Goal: Information Seeking & Learning: Learn about a topic

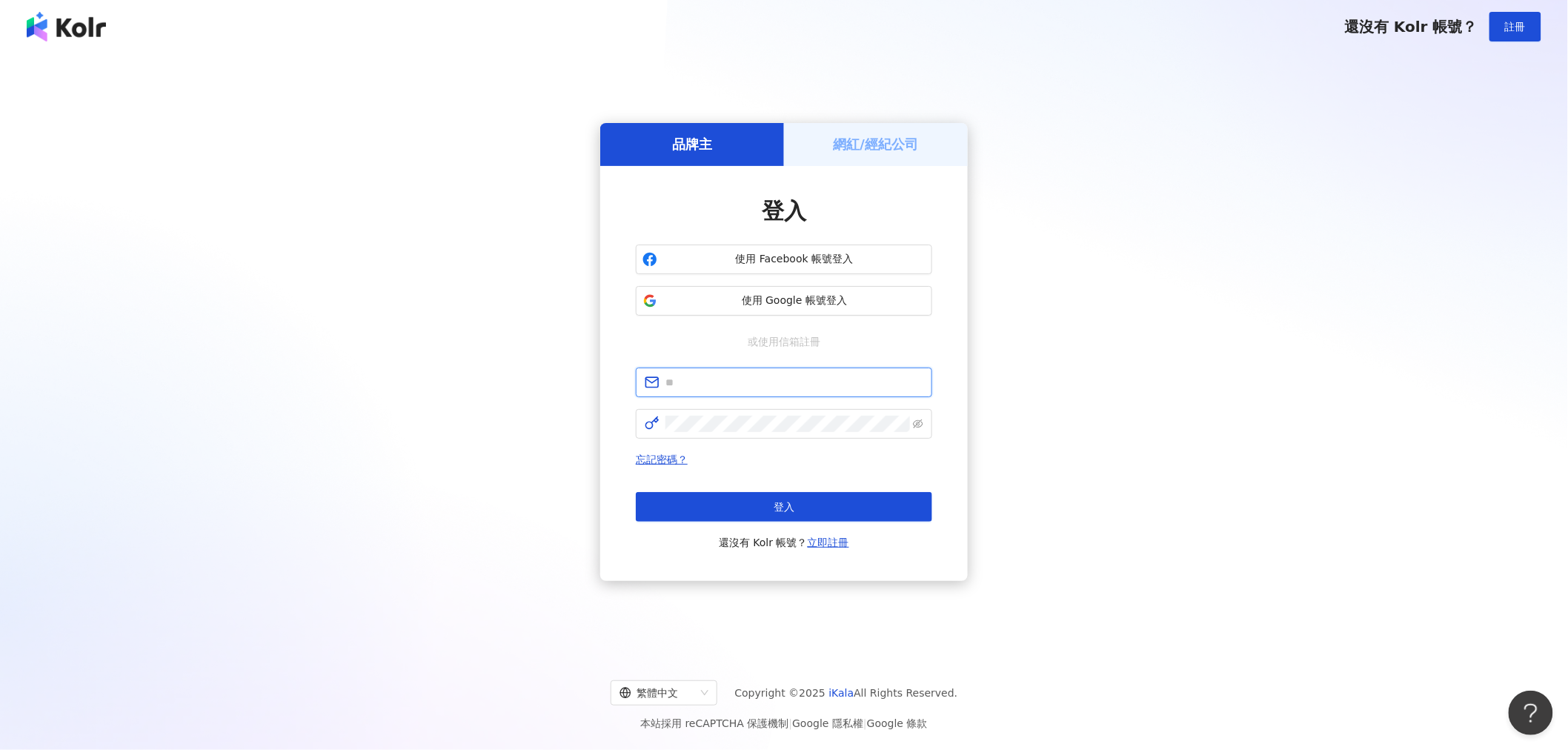
click at [803, 376] on input "text" at bounding box center [794, 382] width 258 height 16
type input "**********"
click at [784, 437] on span at bounding box center [784, 424] width 296 height 30
click at [1086, 431] on div "**********" at bounding box center [784, 352] width 1533 height 573
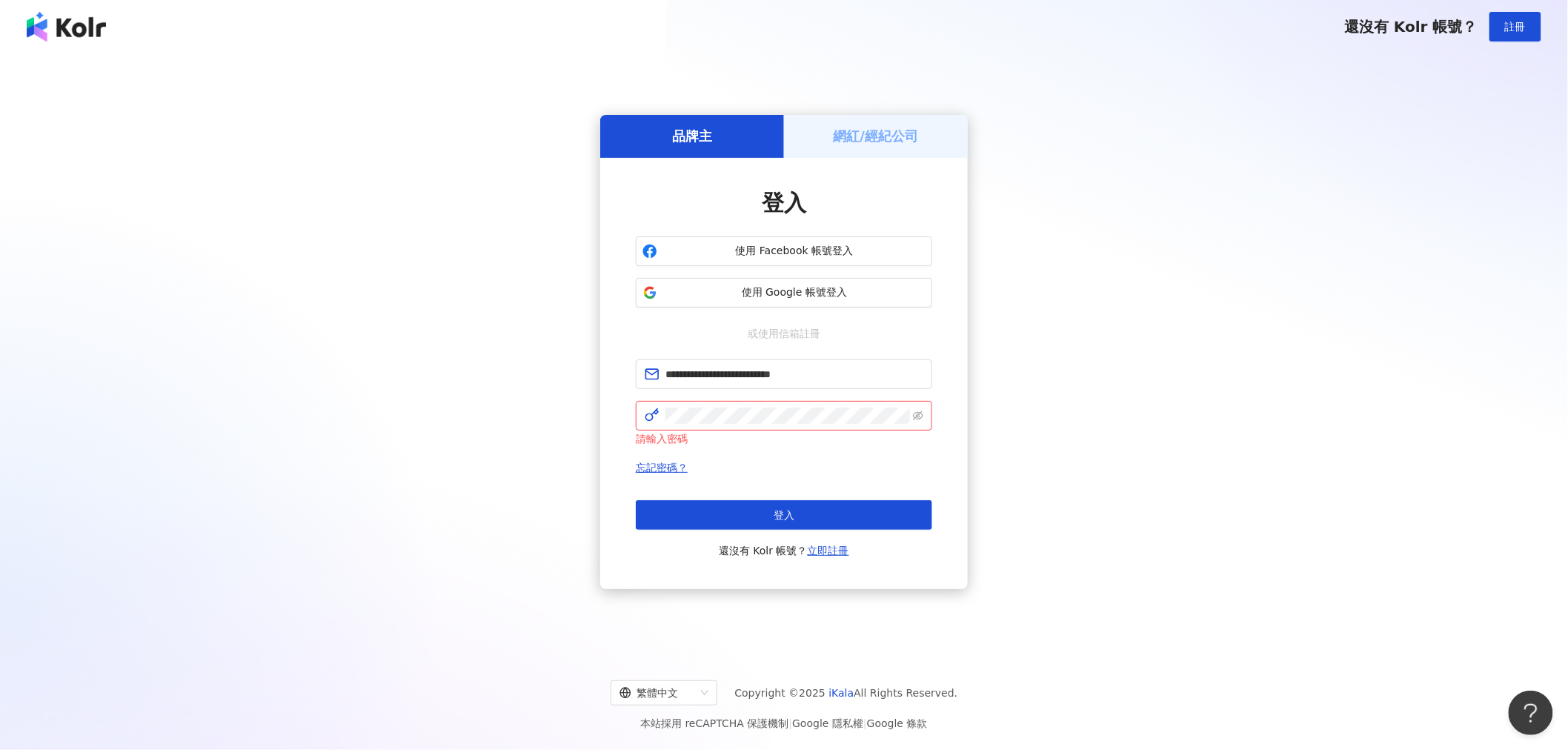
click at [1387, 334] on div "**********" at bounding box center [784, 352] width 1533 height 573
drag, startPoint x: 875, startPoint y: 371, endPoint x: 433, endPoint y: 338, distance: 443.2
click at [433, 338] on div "**********" at bounding box center [784, 352] width 1533 height 573
click at [694, 381] on input "text" at bounding box center [794, 374] width 258 height 16
type input "**********"
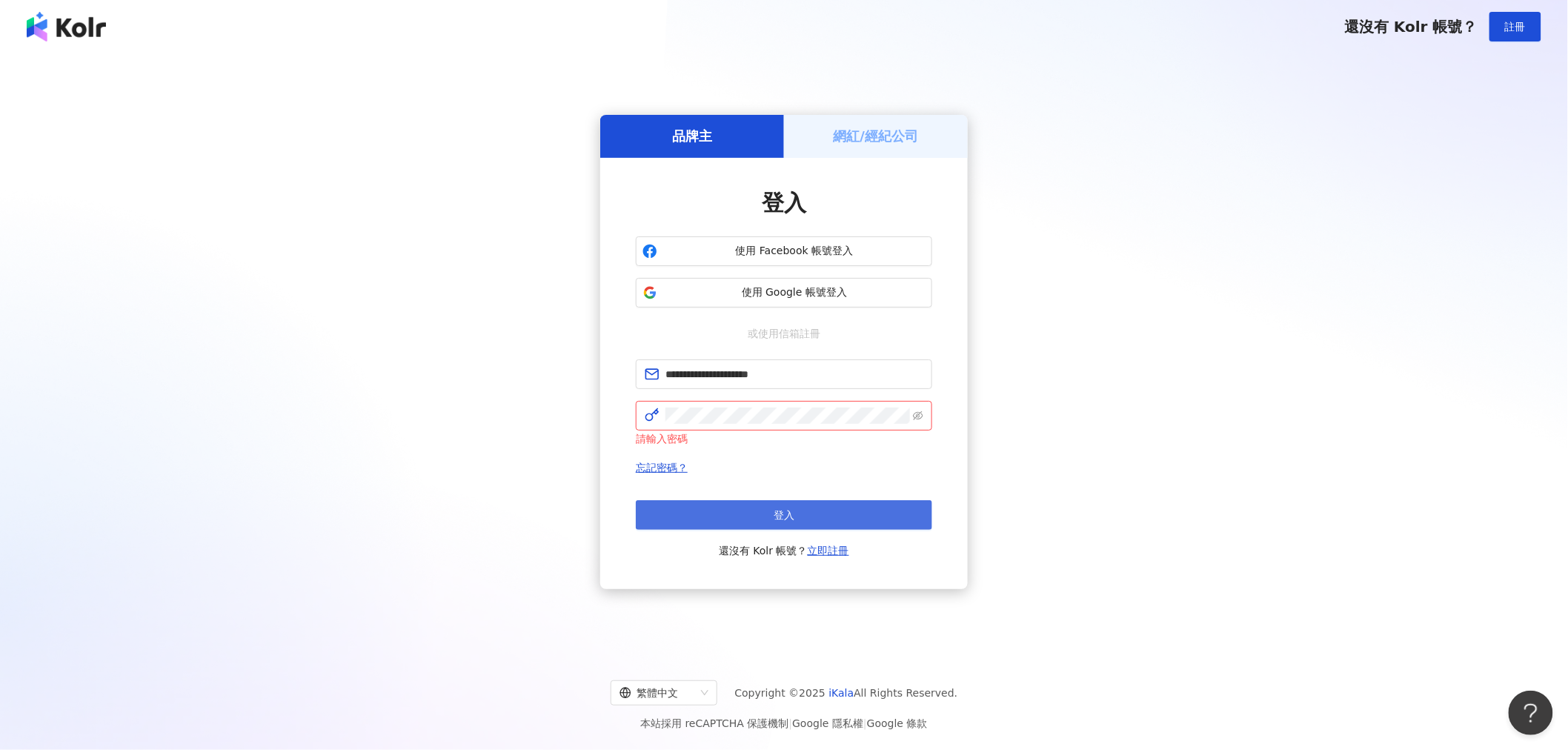
click at [804, 512] on button "登入" at bounding box center [784, 515] width 296 height 30
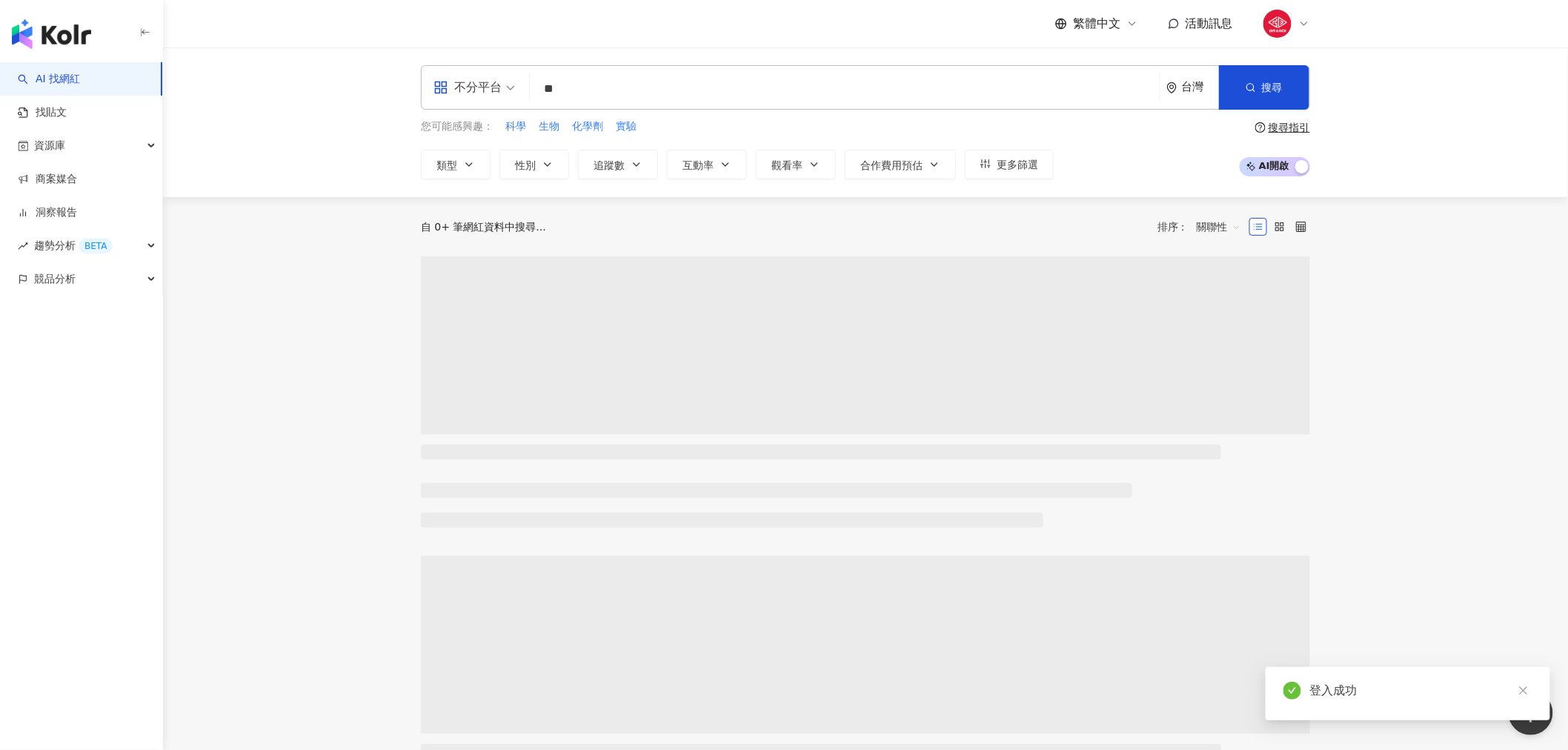
type input "*"
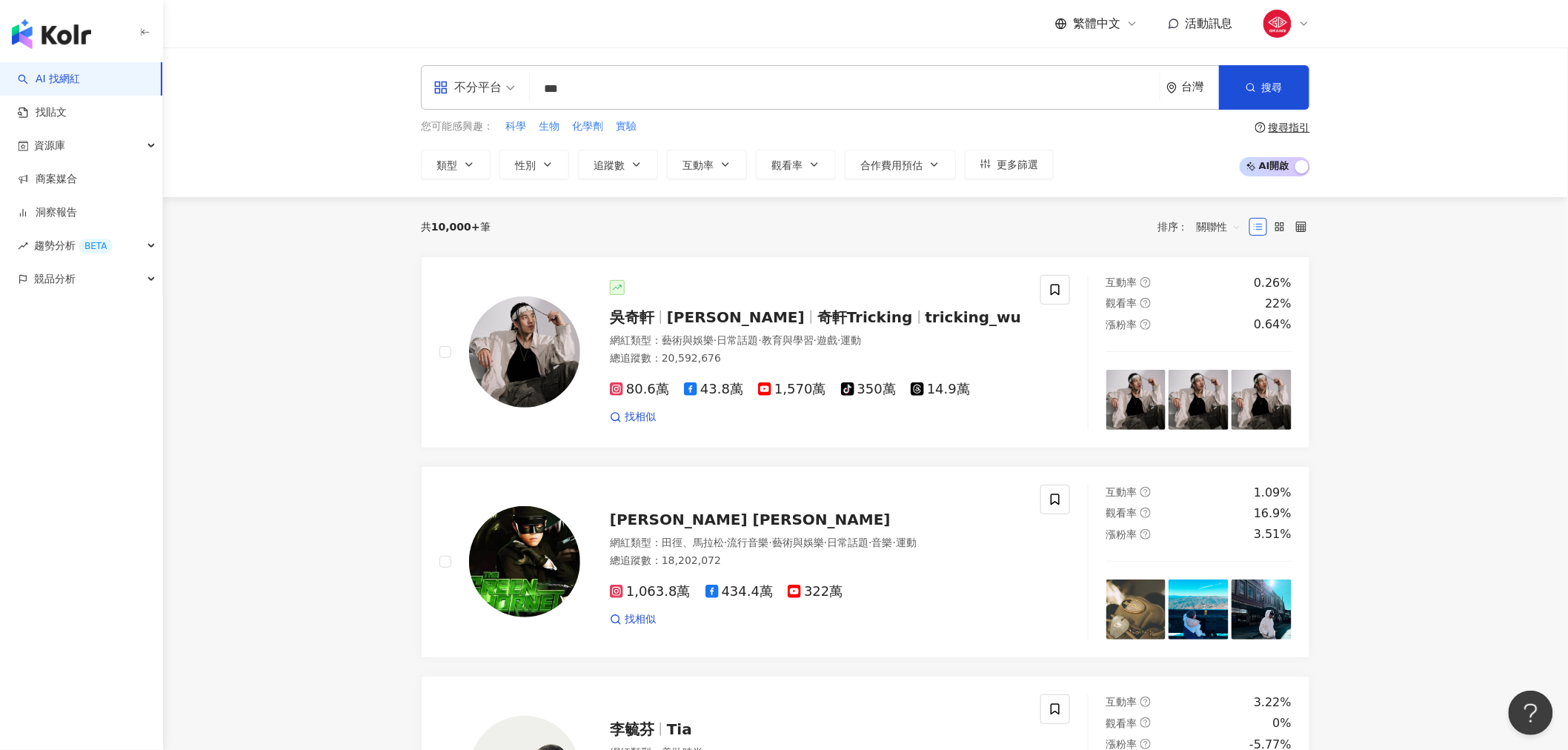
type input "**"
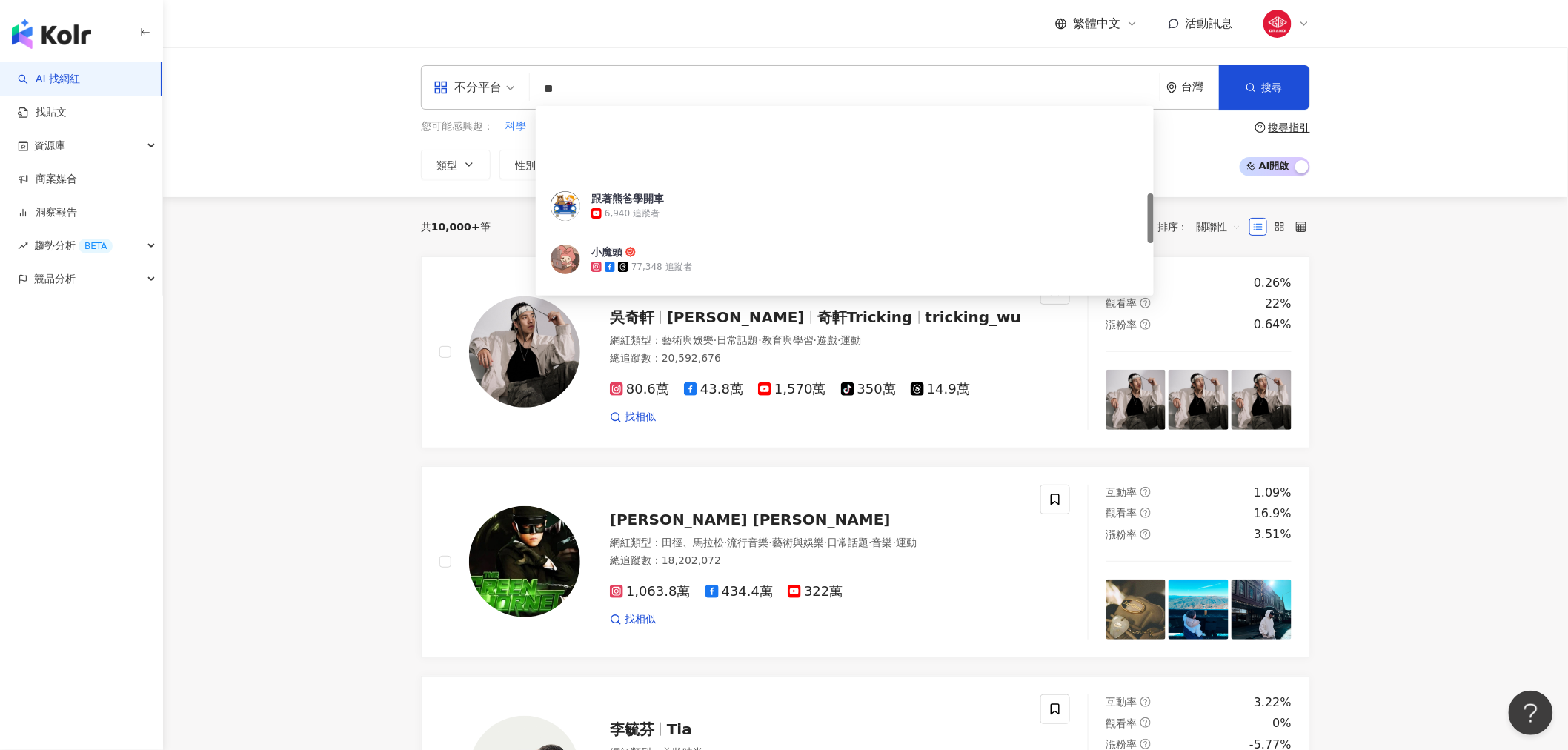
scroll to position [412, 0]
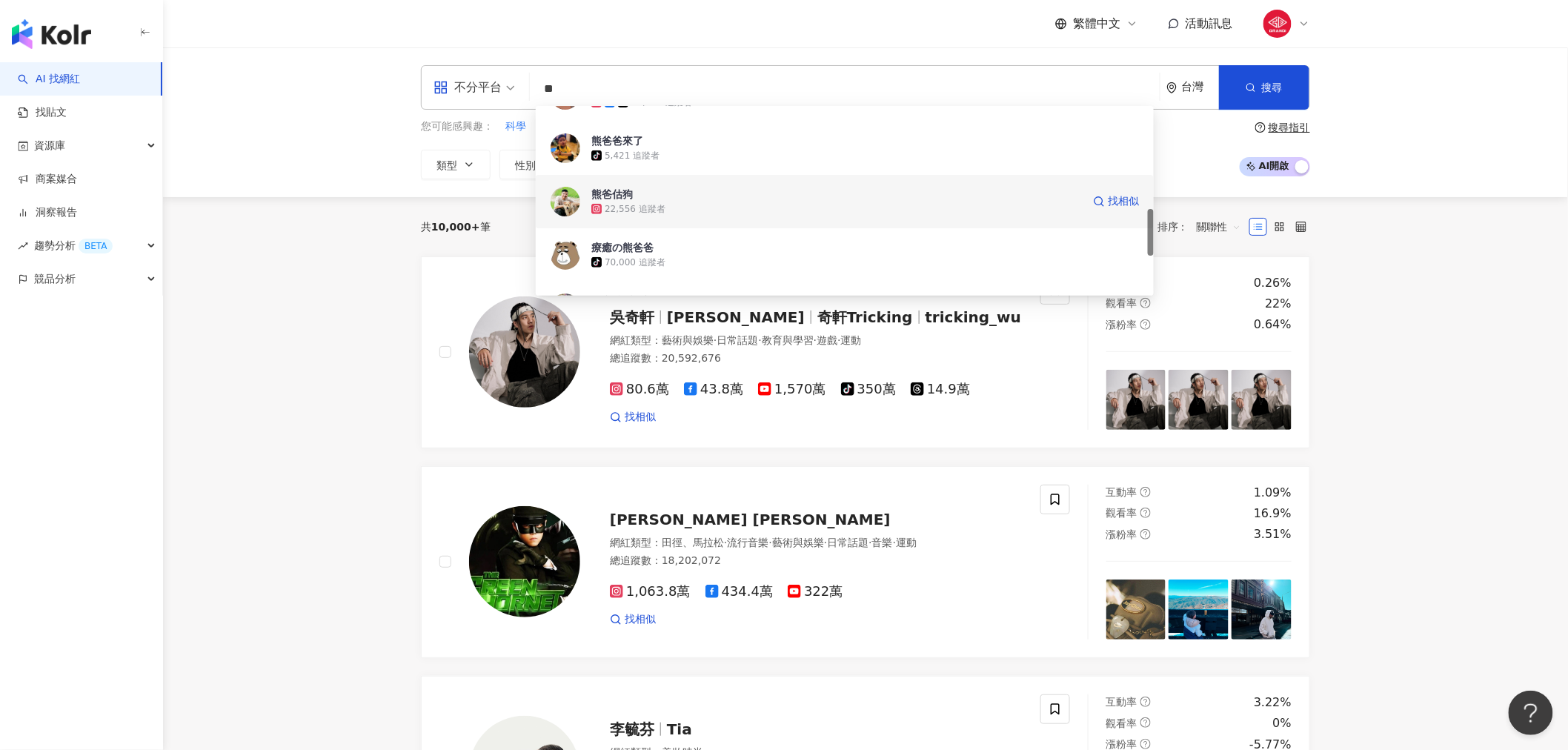
click at [718, 204] on div "22,556 追蹤者" at bounding box center [836, 209] width 491 height 15
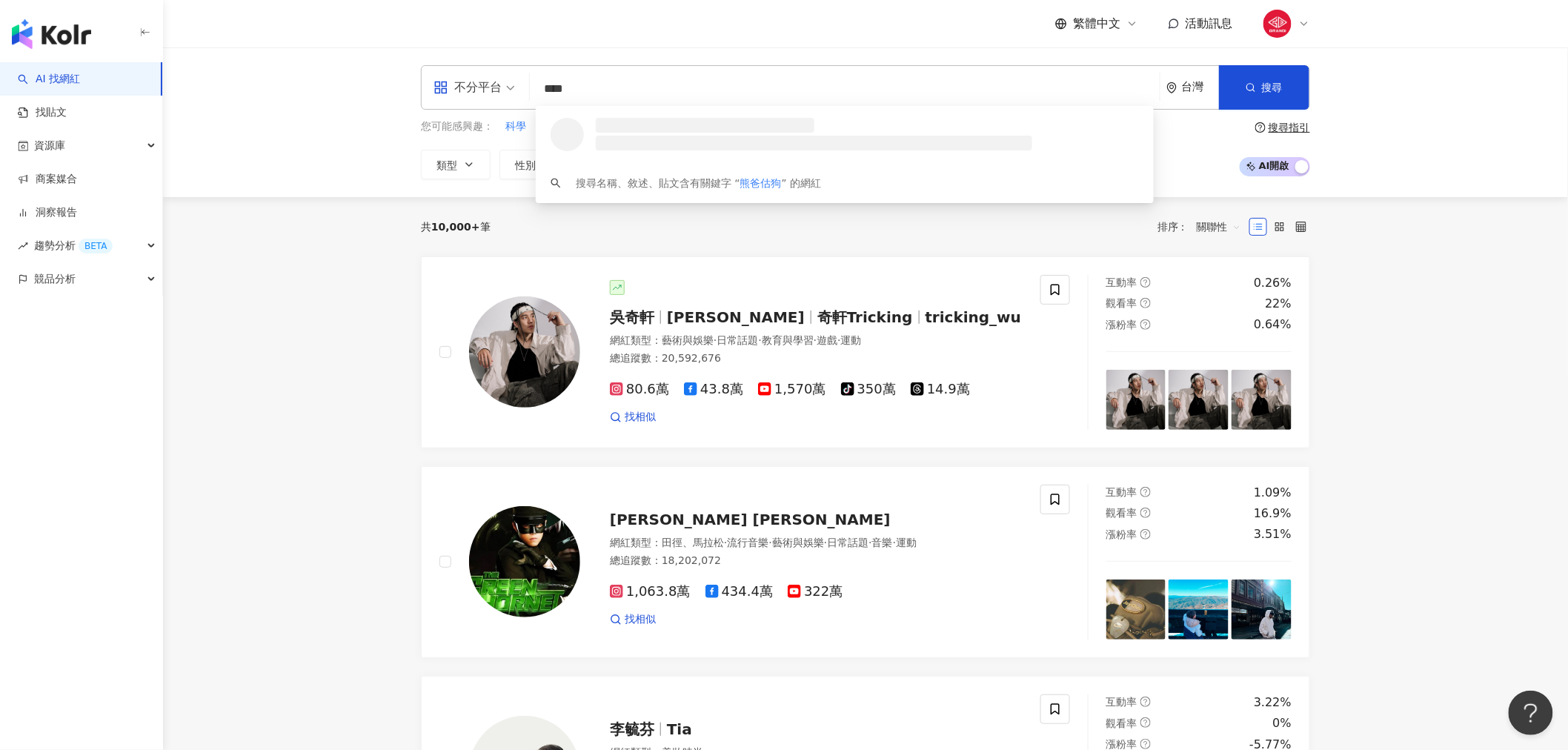
scroll to position [0, 0]
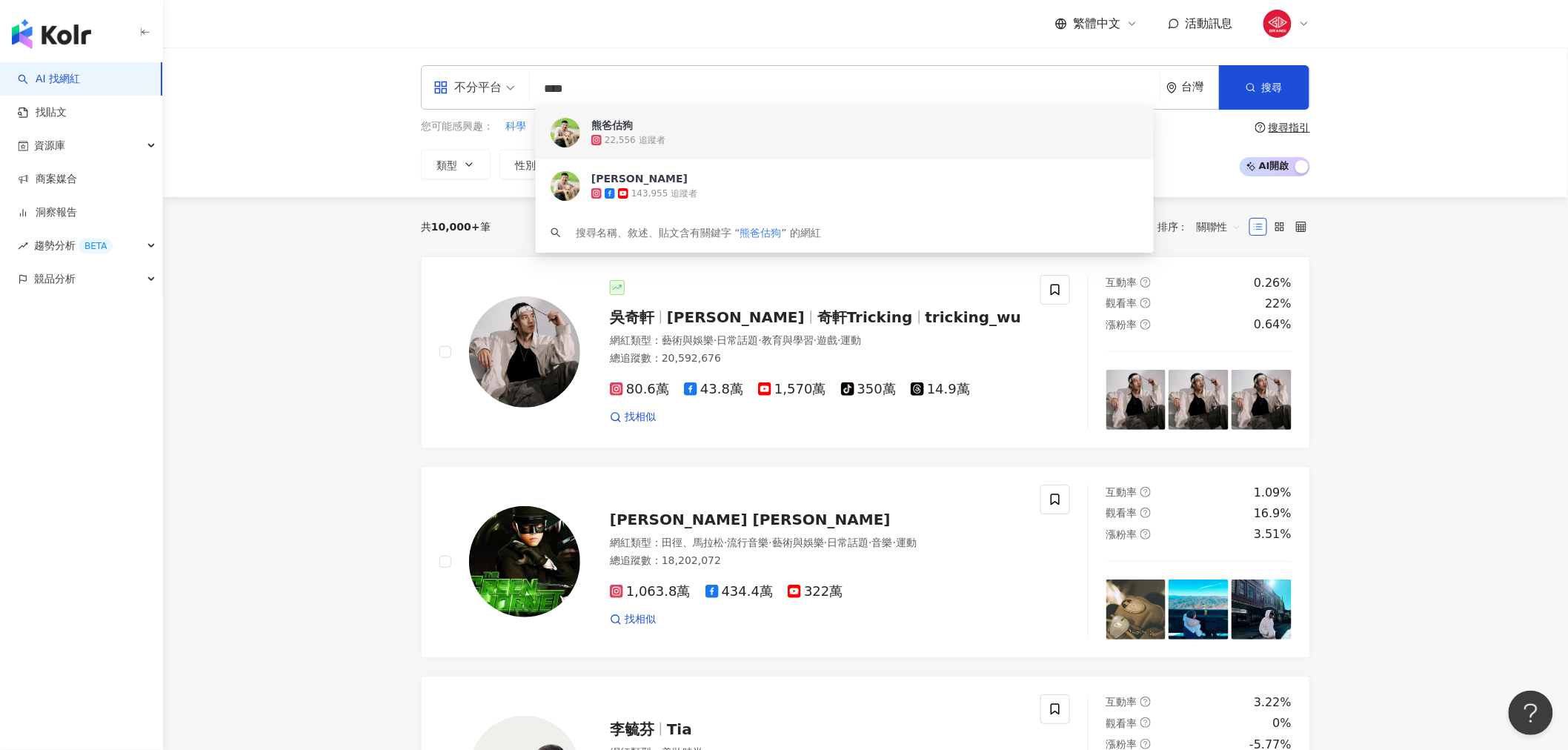
type input "****"
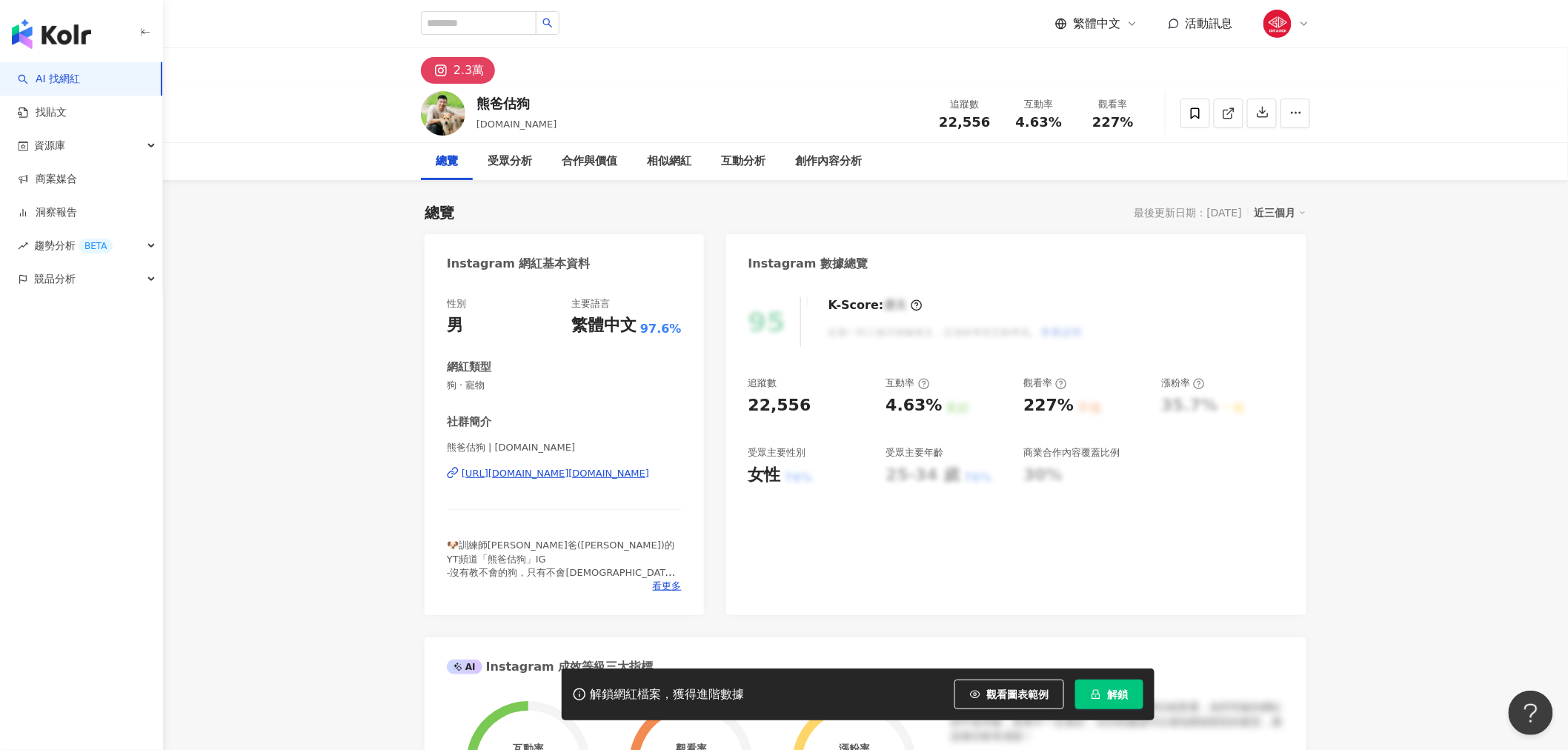
click at [543, 70] on div "2.3萬" at bounding box center [865, 65] width 948 height 35
click at [668, 76] on div "2.3萬" at bounding box center [865, 65] width 948 height 35
click at [531, 22] on input "search" at bounding box center [478, 23] width 115 height 24
type input "****"
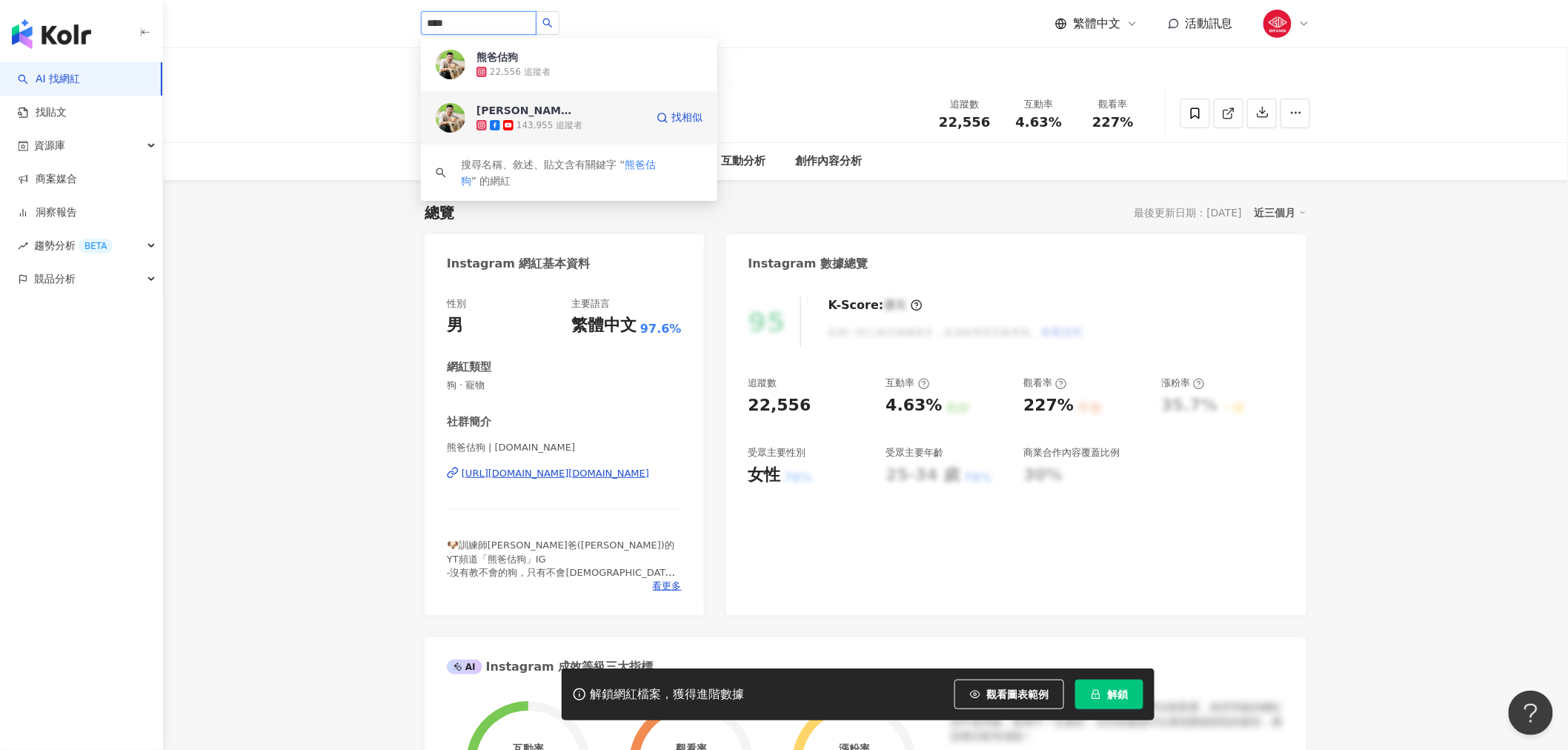
click at [594, 123] on div "143,955 追蹤者" at bounding box center [561, 125] width 169 height 15
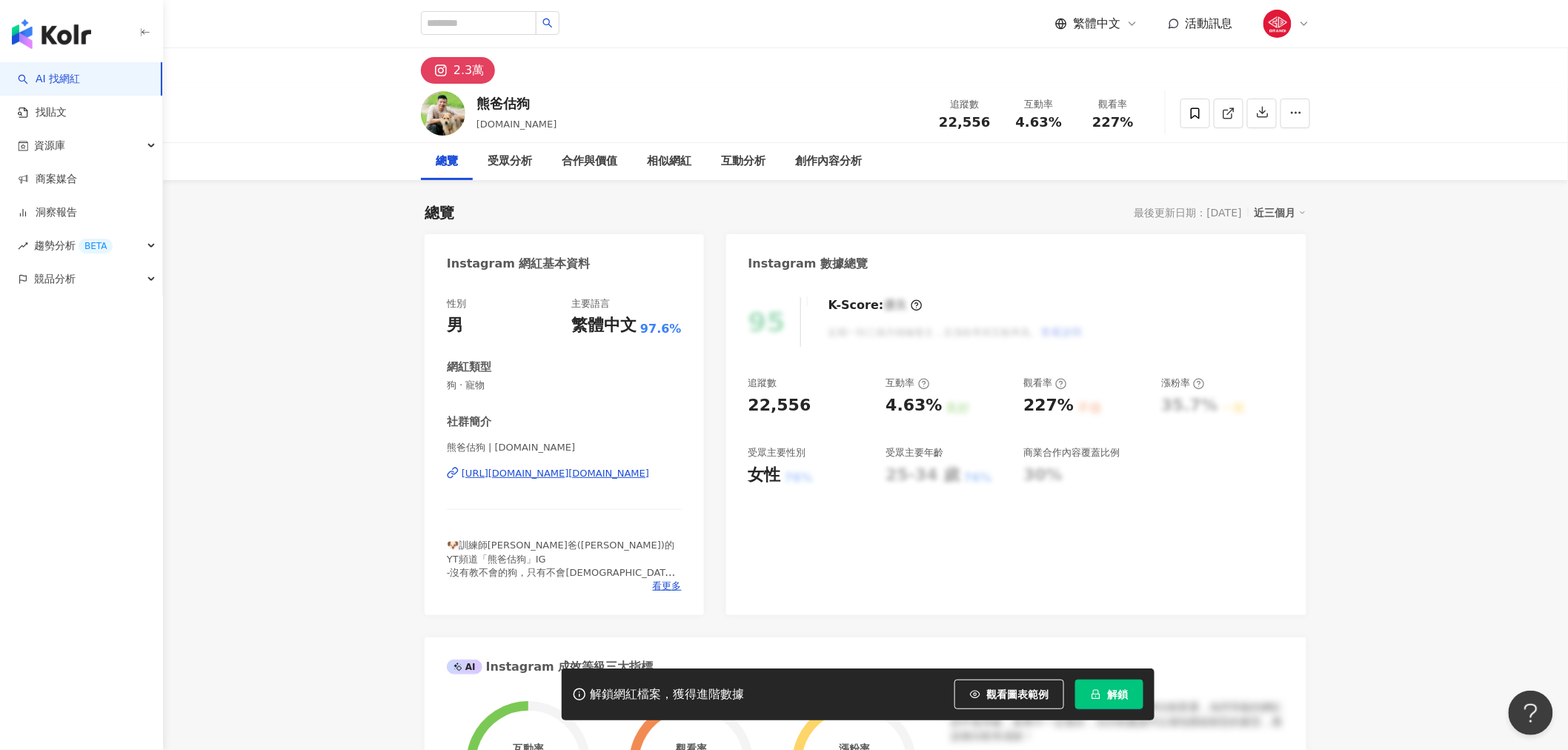
click at [1124, 701] on button "解鎖" at bounding box center [1109, 694] width 68 height 30
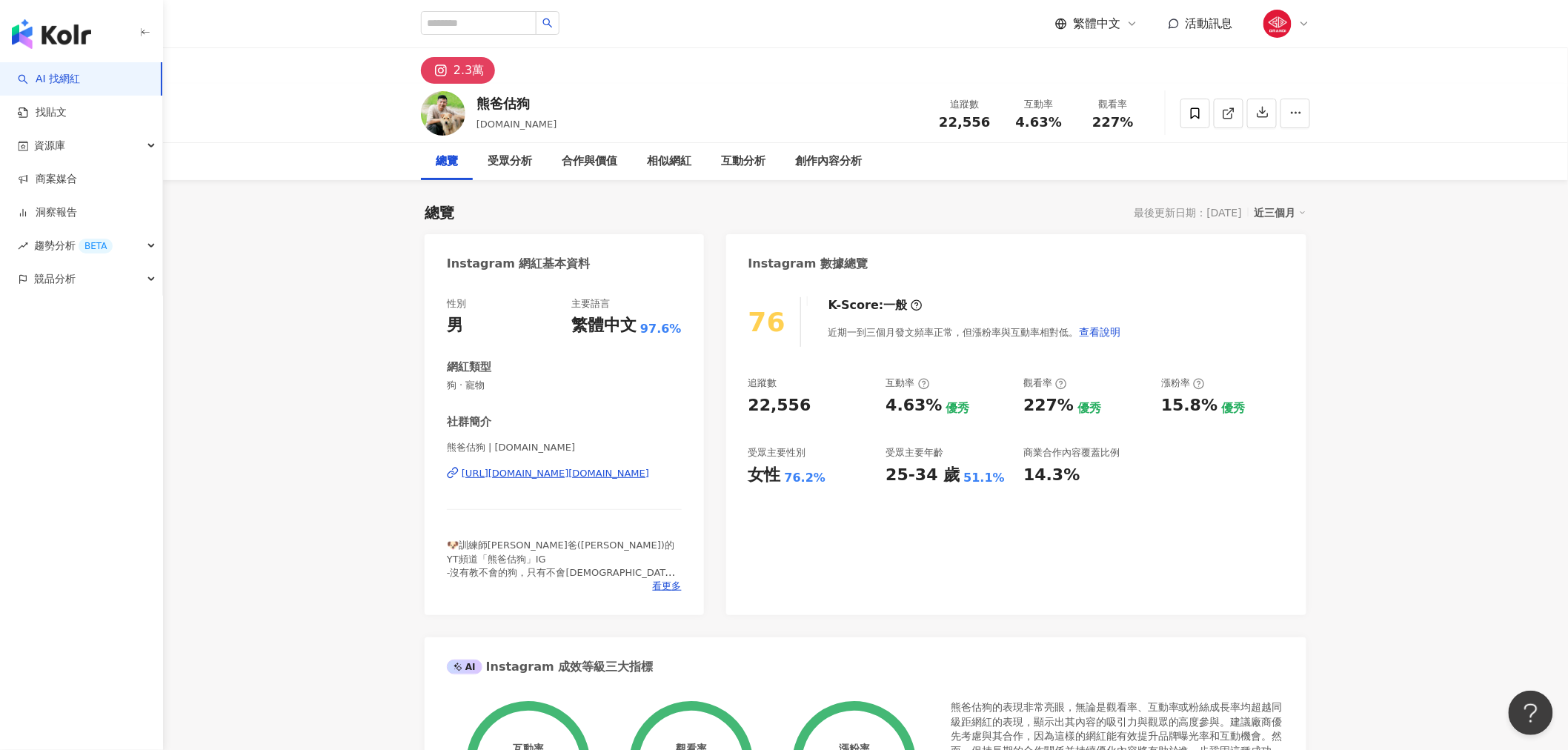
click at [550, 477] on div "https://www.instagram.com/goodgood.dog/" at bounding box center [555, 474] width 188 height 13
drag, startPoint x: 1263, startPoint y: 524, endPoint x: 1307, endPoint y: 480, distance: 62.2
click at [1263, 523] on div "76 K-Score : 一般 近期一到三個月發文頻率正常，但漲粉率與互動率相對低。 查看說明 追蹤數 22,556 互動率 4.63% 優秀 觀看率 227…" at bounding box center [1016, 449] width 580 height 333
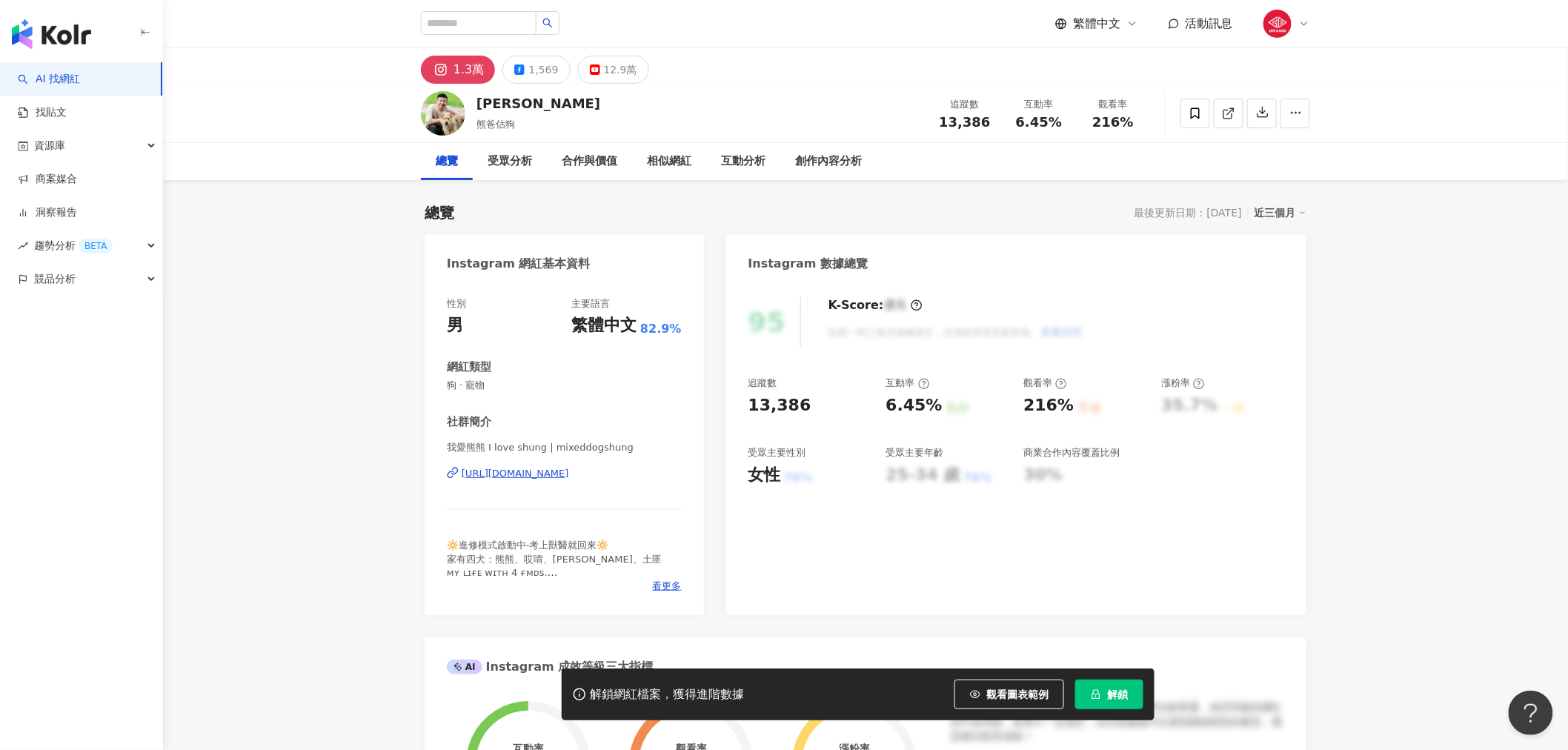
click at [546, 115] on div "熊三 熊爸估狗 追蹤數 13,386 互動率 6.45% 觀看率 216%" at bounding box center [865, 113] width 948 height 59
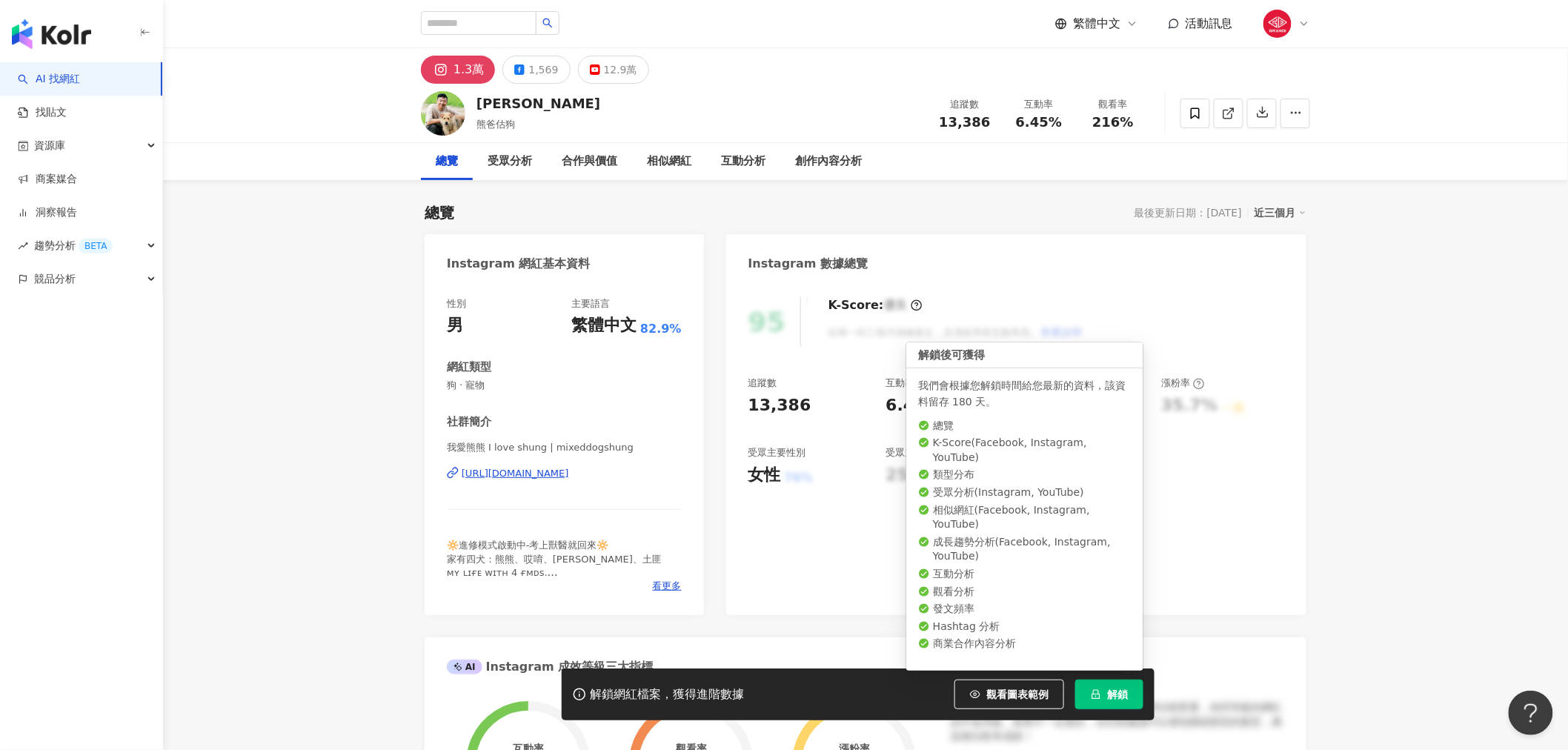
click at [1127, 707] on button "解鎖" at bounding box center [1109, 694] width 68 height 30
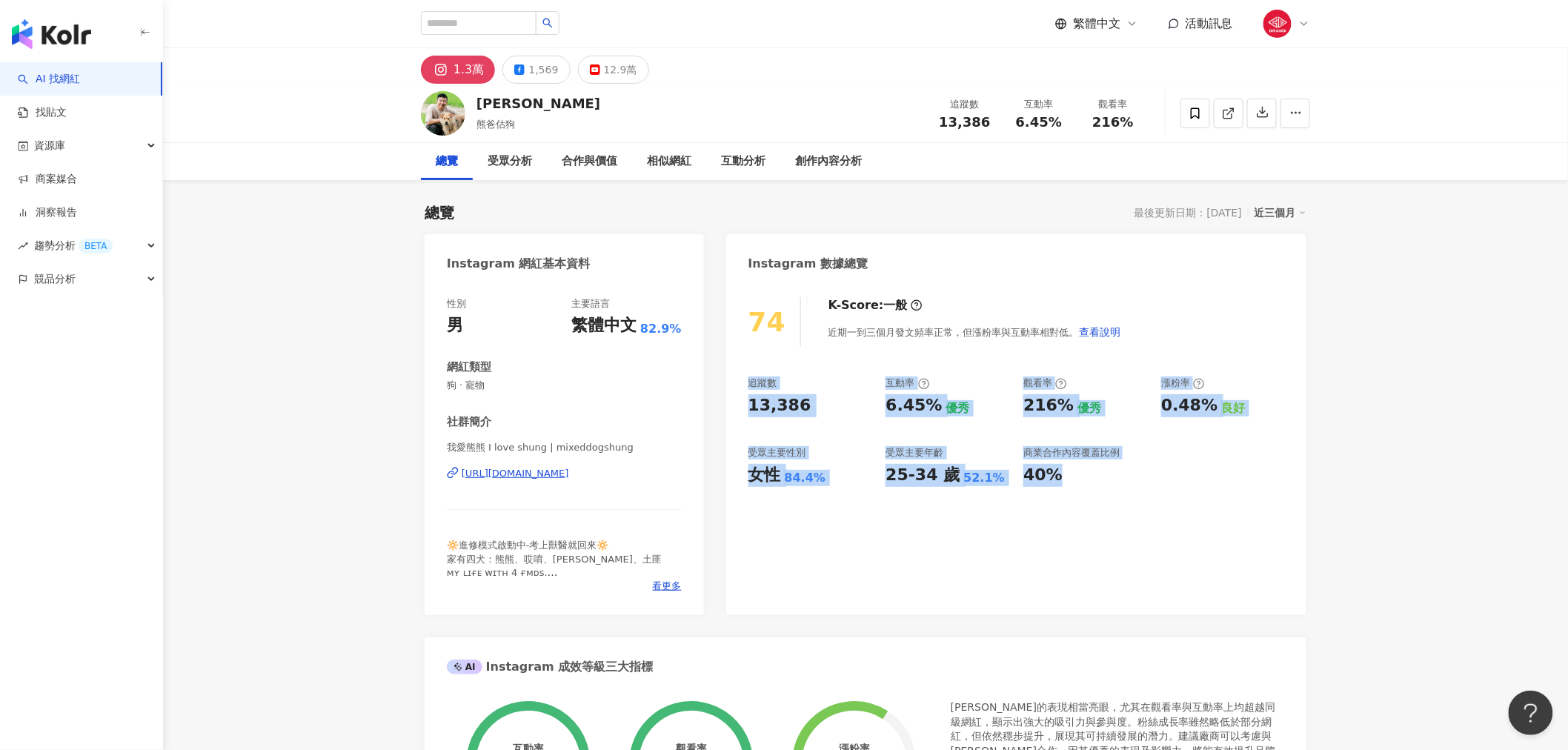
drag, startPoint x: 1139, startPoint y: 432, endPoint x: 1162, endPoint y: 338, distance: 96.8
click at [1162, 338] on div "74 K-Score : 一般 近期一到三個月發文頻率正常，但漲粉率與互動率相對低。 查看說明 追蹤數 13,386 互動率 6.45% 優秀 觀看率 216…" at bounding box center [1016, 449] width 580 height 333
drag, startPoint x: 1254, startPoint y: 313, endPoint x: 1247, endPoint y: 457, distance: 144.2
click at [1247, 457] on div "74 K-Score : 一般 近期一到三個月發文頻率正常，但漲粉率與互動率相對低。 查看說明 追蹤數 13,386 互動率 6.45% 優秀 觀看率 216…" at bounding box center [1016, 449] width 580 height 333
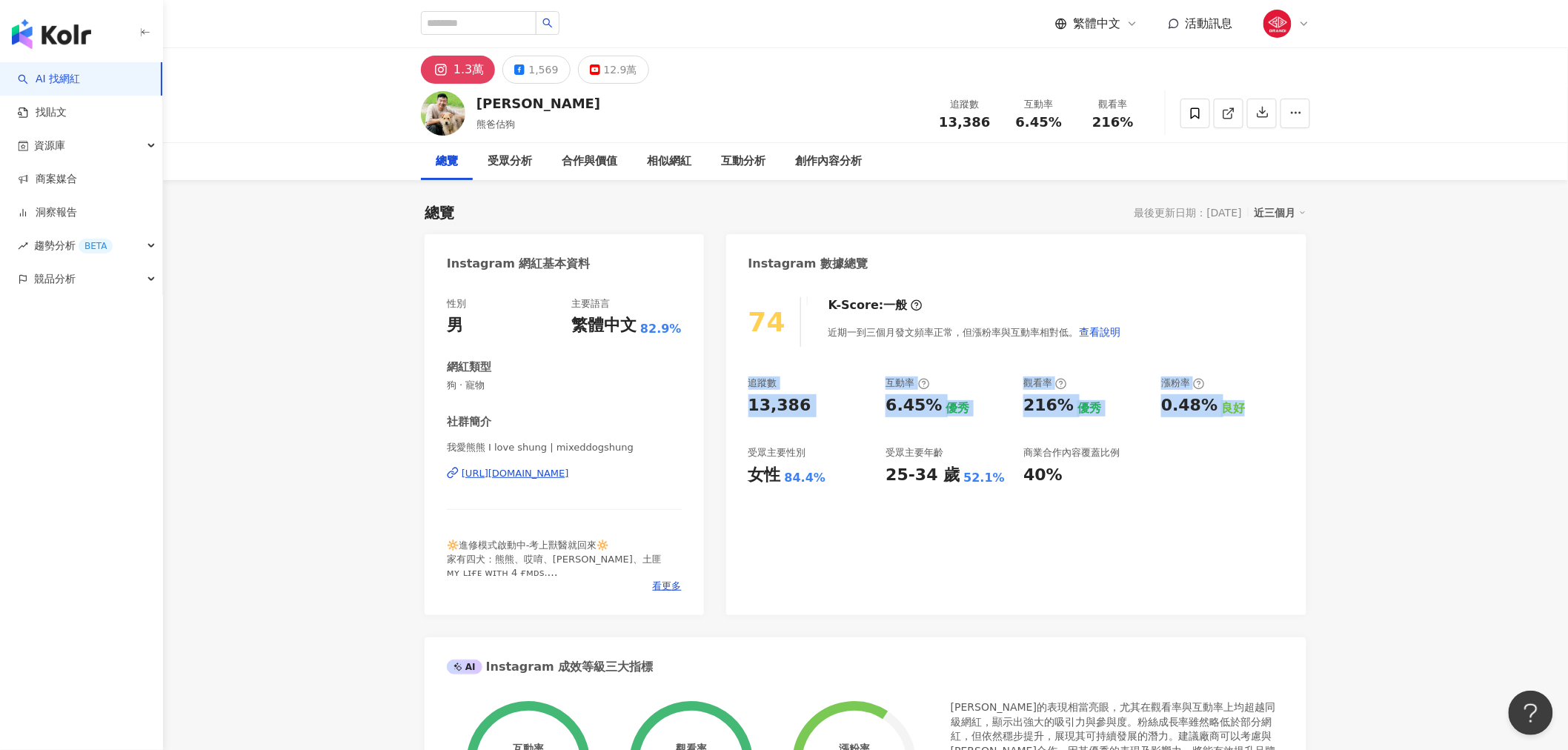
click at [1247, 457] on div "追蹤數 13,386 互動率 6.45% 優秀 觀看率 216% 優秀 漲粉率 0.48% 良好 受眾主要性別 女性 84.4% 受眾主要年齡 25-34 歲…" at bounding box center [1016, 431] width 535 height 110
click at [604, 72] on div "12.9萬" at bounding box center [620, 69] width 33 height 20
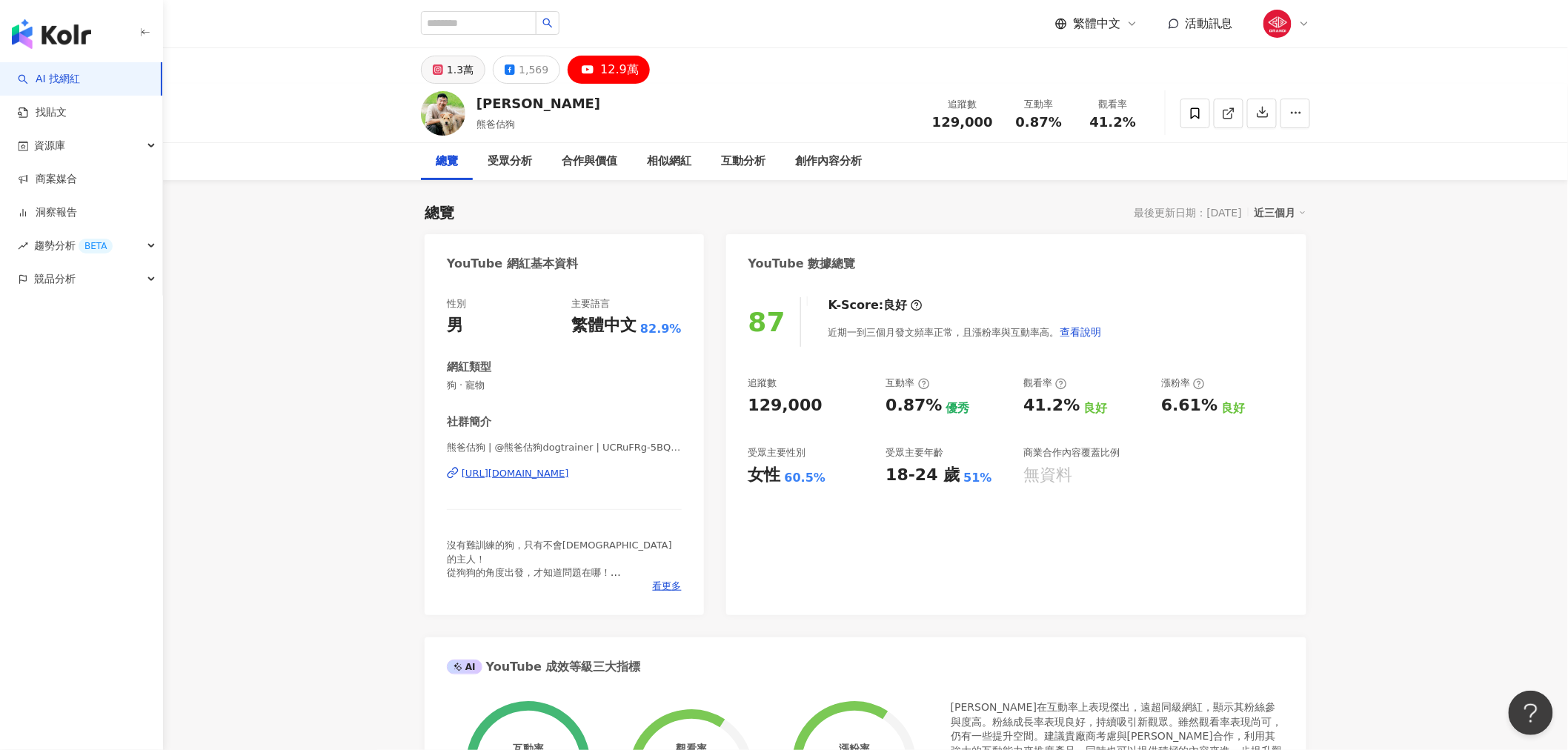
click at [473, 68] on button "1.3萬" at bounding box center [453, 70] width 64 height 28
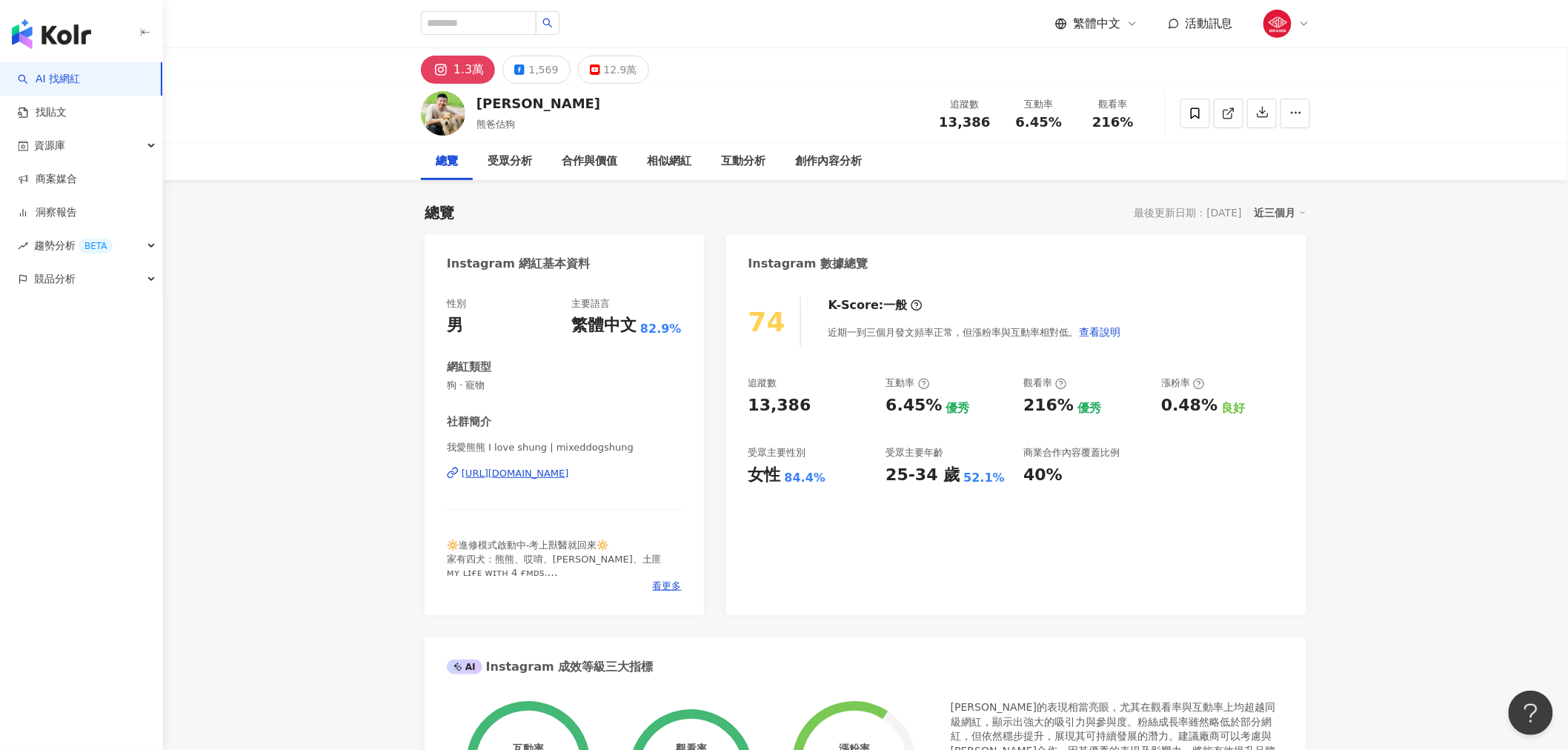
click at [780, 64] on div "1.3萬 1,569 12.9萬" at bounding box center [865, 65] width 948 height 35
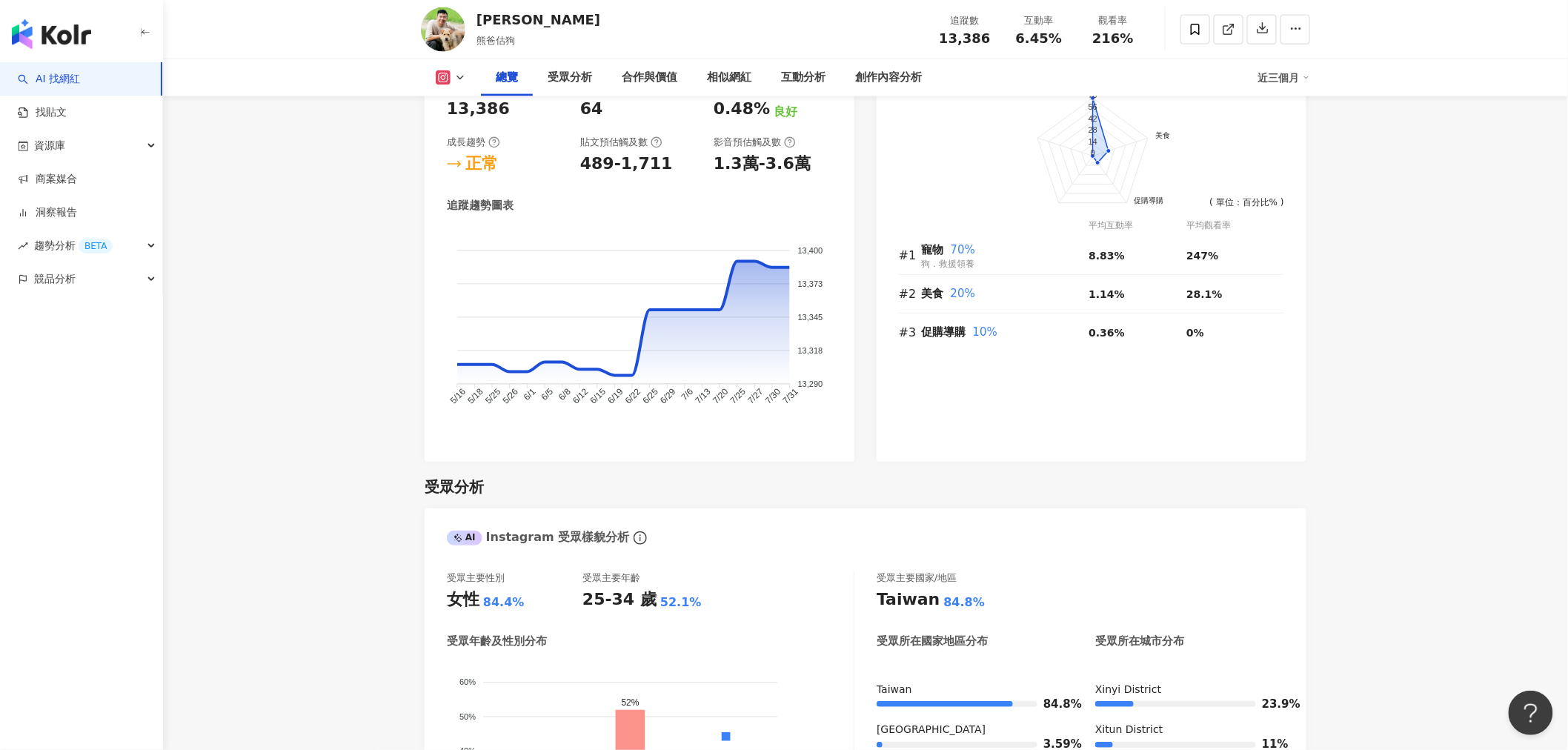
scroll to position [741, 0]
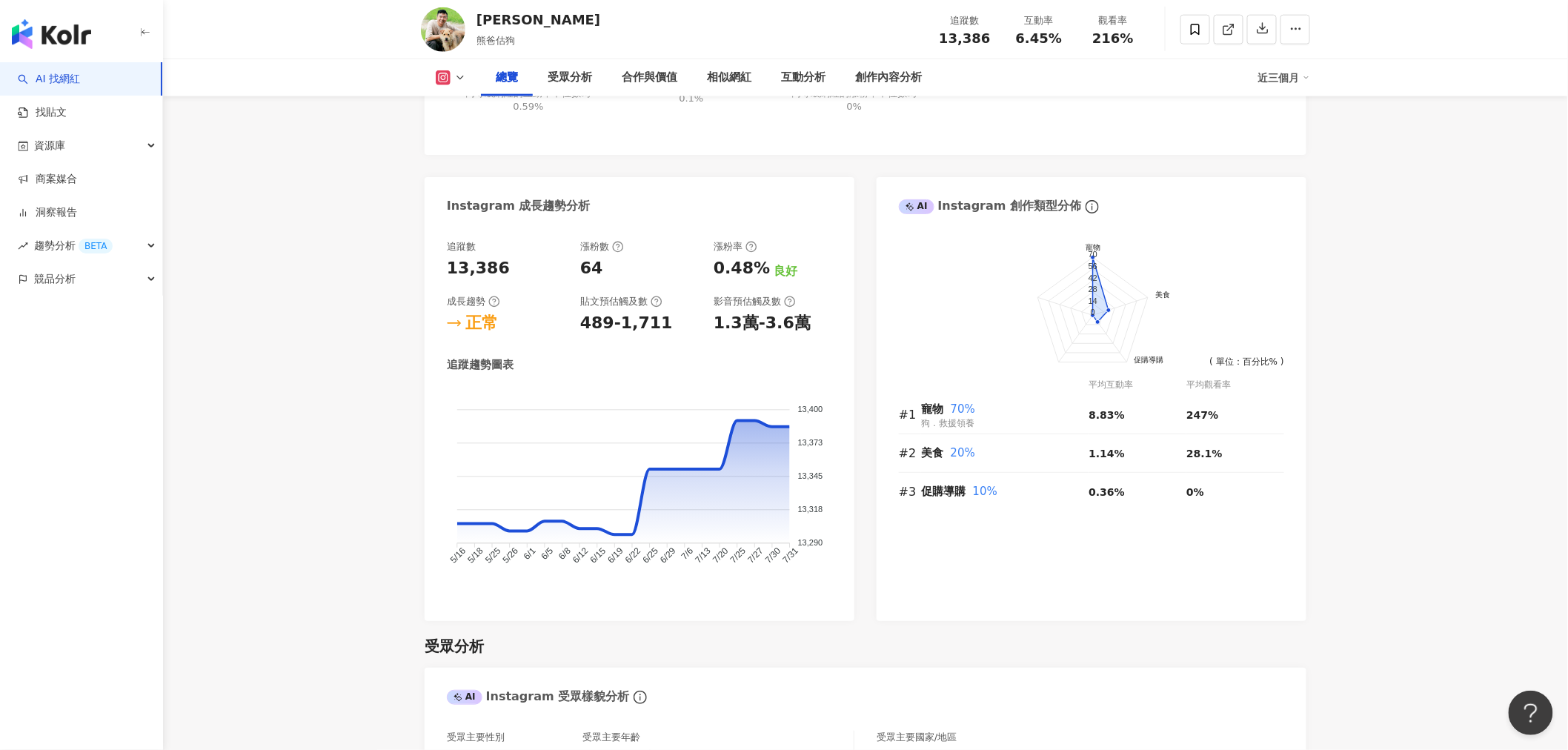
click at [463, 80] on icon at bounding box center [459, 78] width 12 height 12
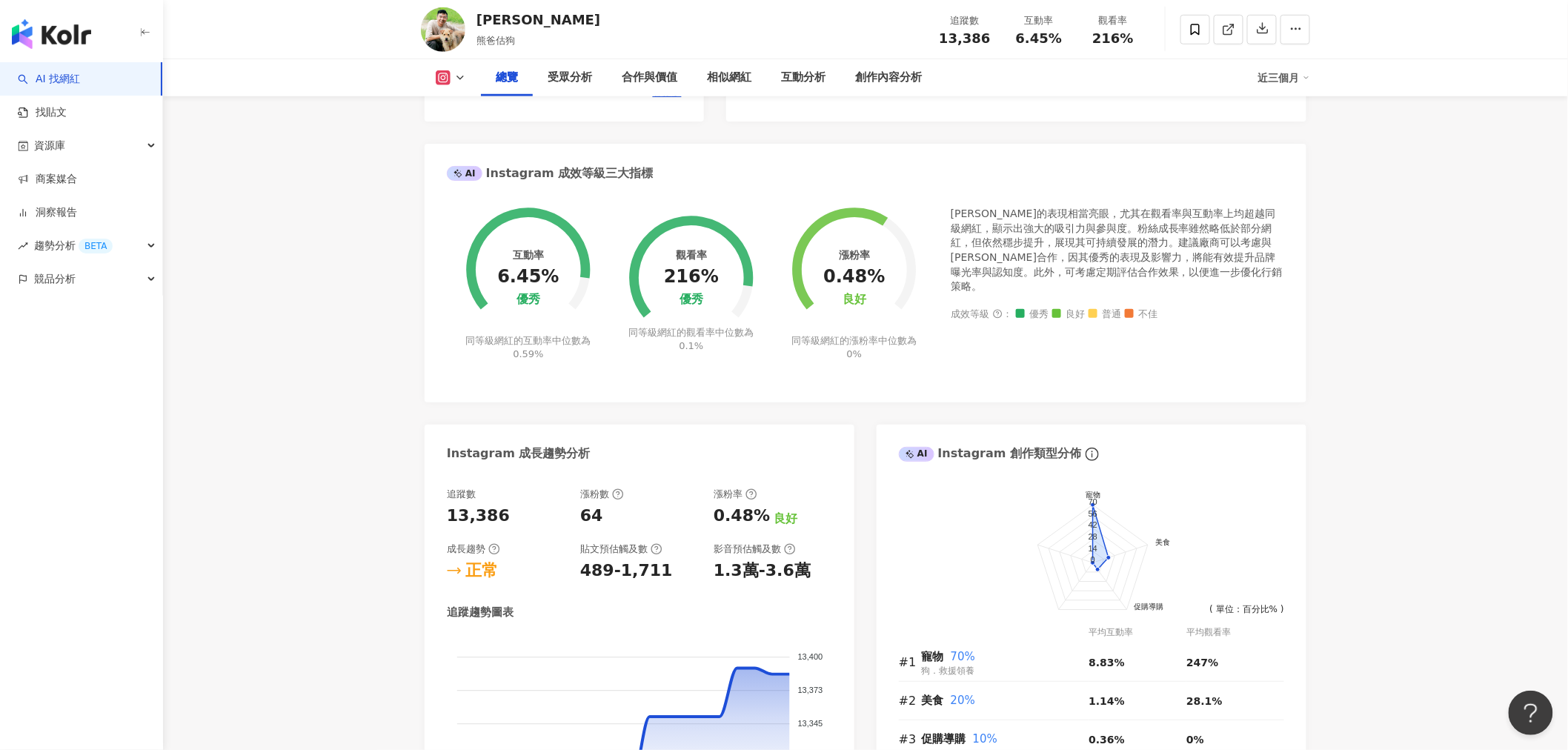
scroll to position [0, 0]
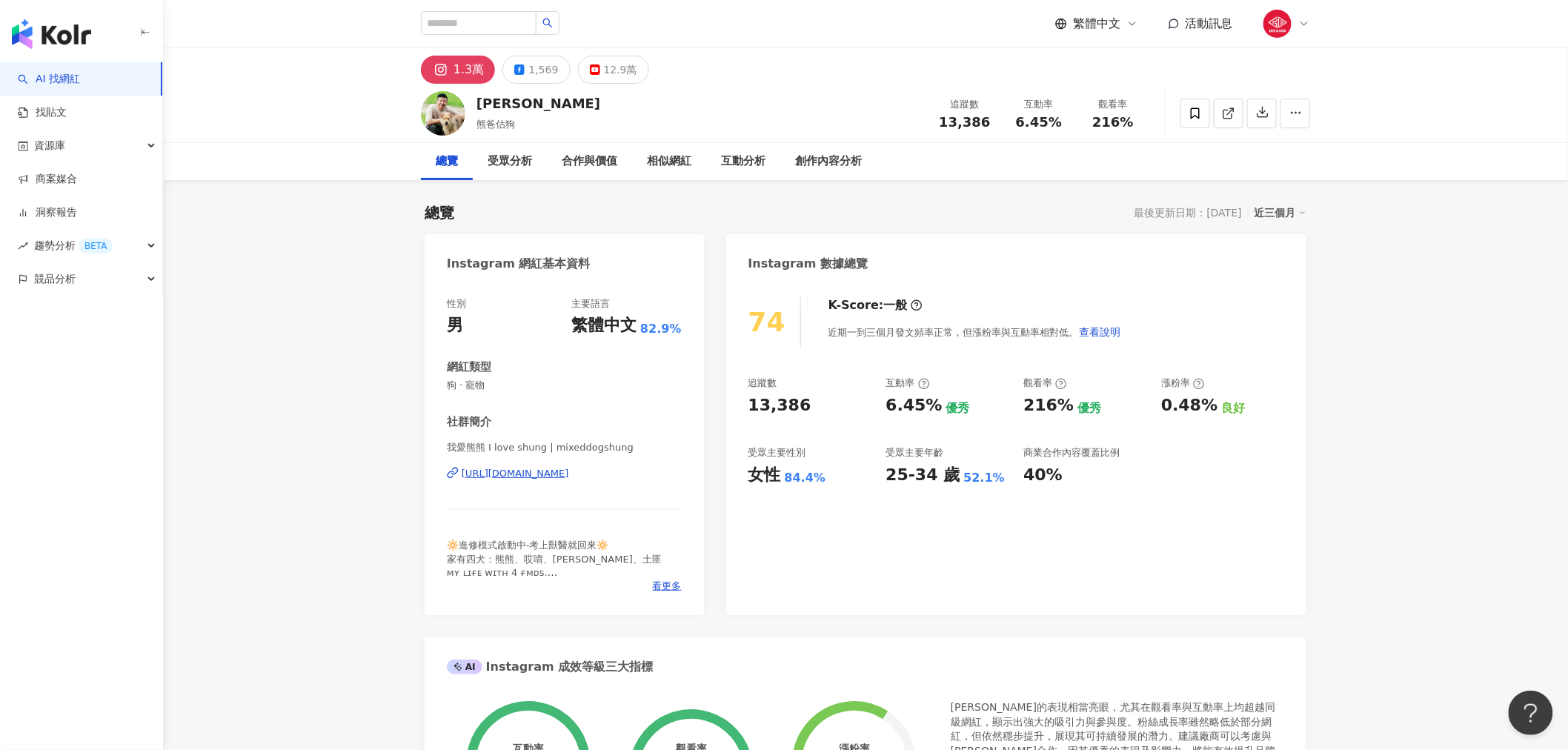
click at [569, 477] on div "https://www.instagram.com/mixeddogshung/" at bounding box center [515, 474] width 108 height 13
click at [631, 68] on button "12.9萬" at bounding box center [613, 70] width 71 height 28
click at [624, 69] on div "12.9萬" at bounding box center [620, 69] width 33 height 20
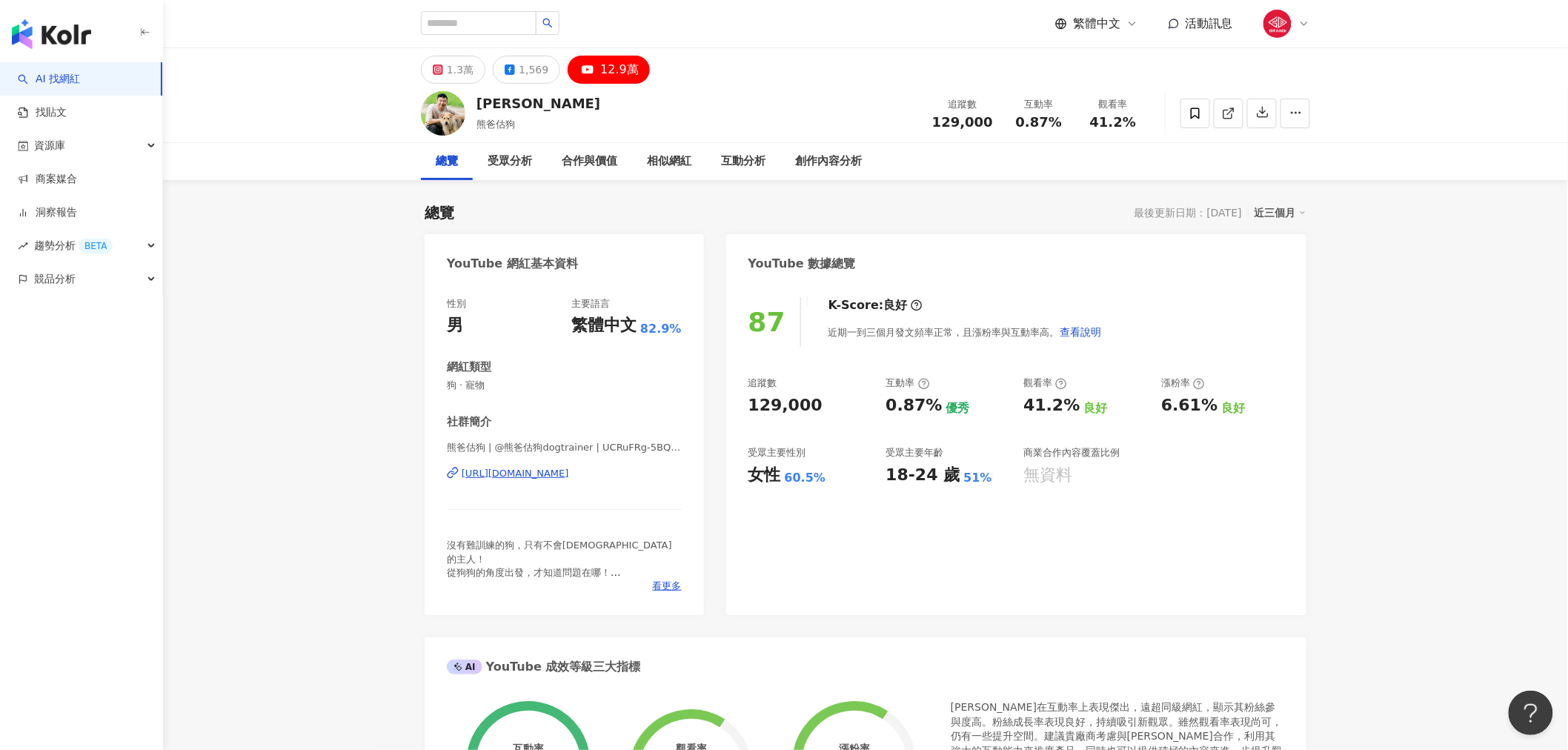
click at [569, 470] on div "https://www.youtube.com/channel/UCRuFRg-5BQDF3NLXgYqVfFw" at bounding box center [515, 474] width 108 height 13
click at [541, 68] on div "1,569" at bounding box center [534, 69] width 30 height 20
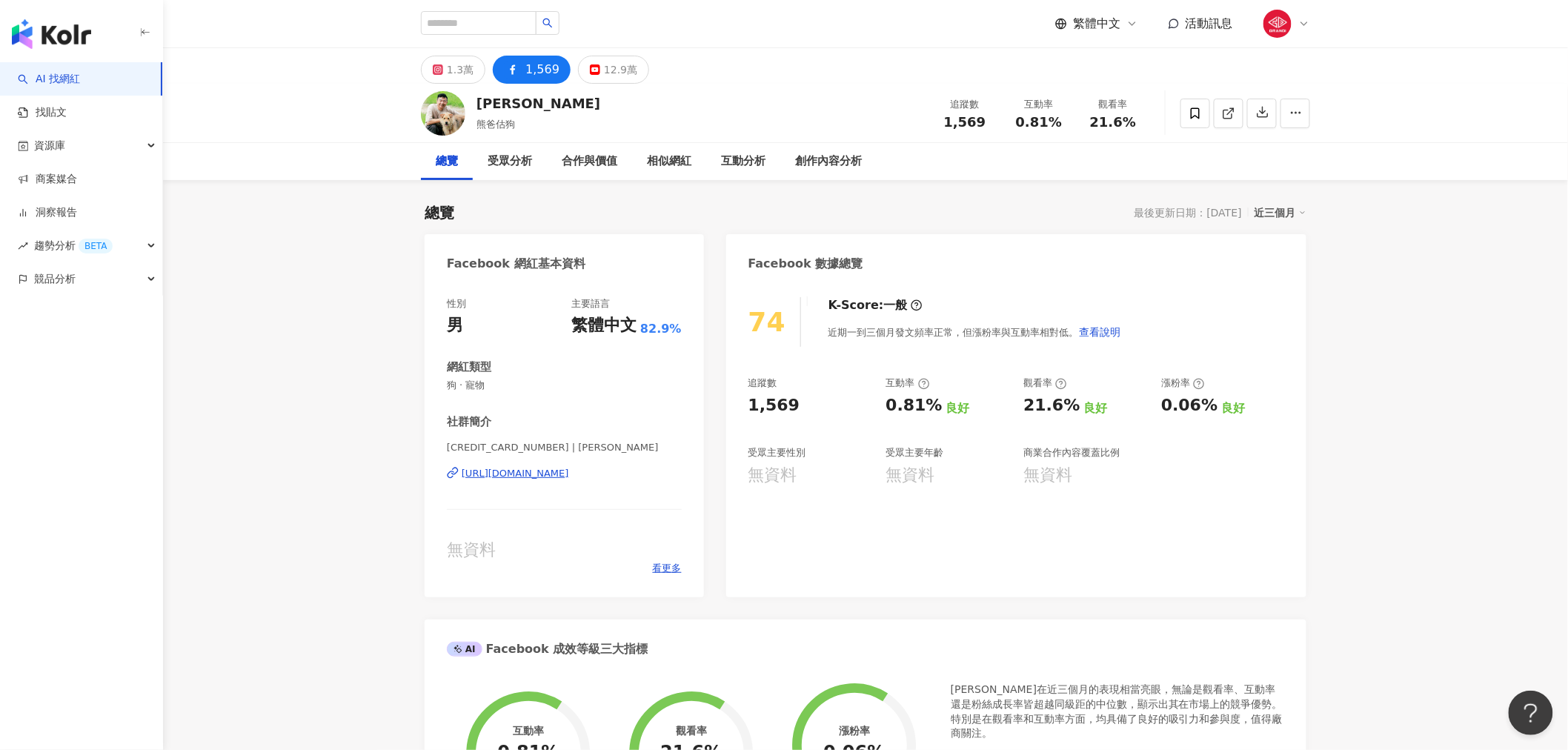
click at [569, 467] on div "[URL][DOMAIN_NAME]" at bounding box center [515, 474] width 108 height 13
